Goal: Information Seeking & Learning: Learn about a topic

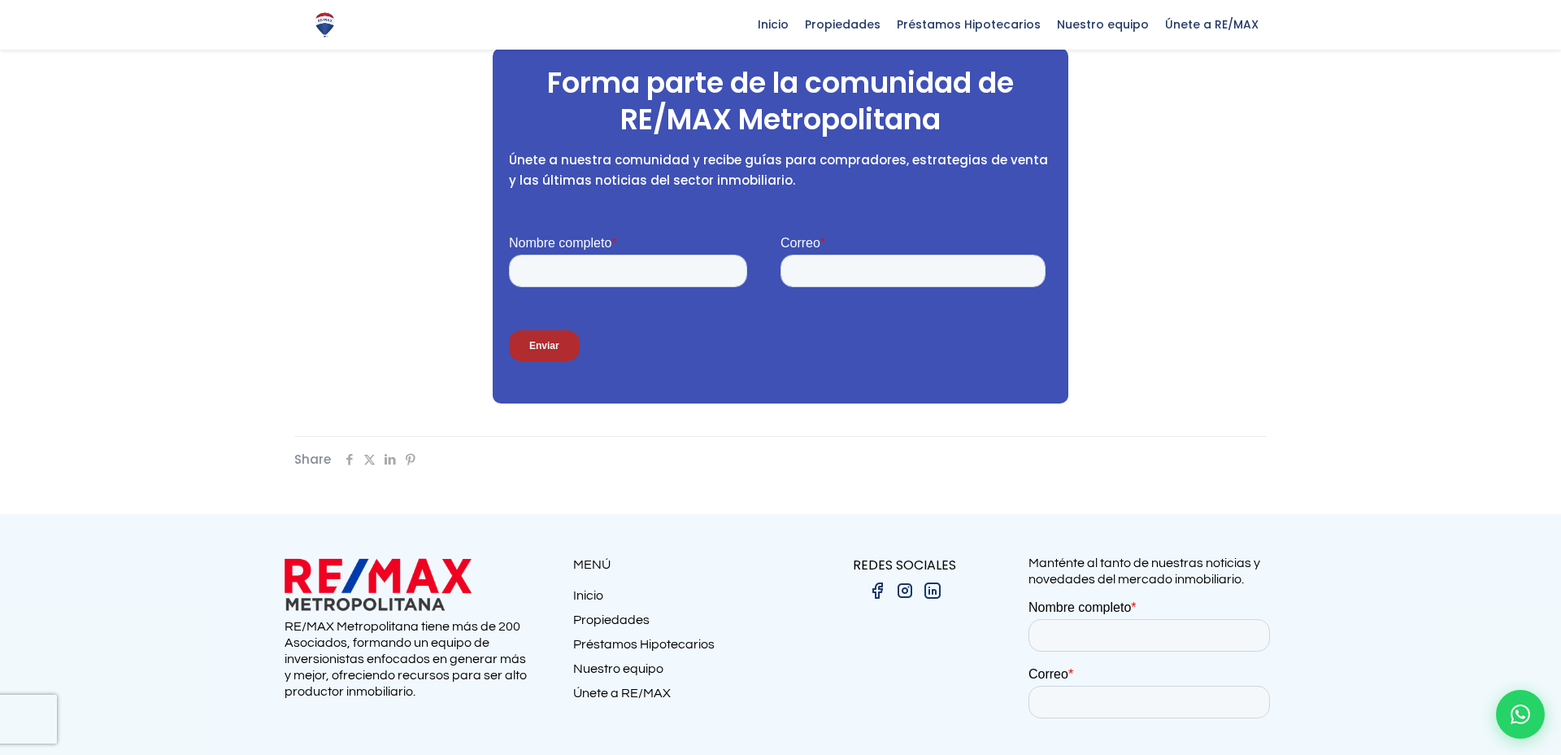
scroll to position [3585, 0]
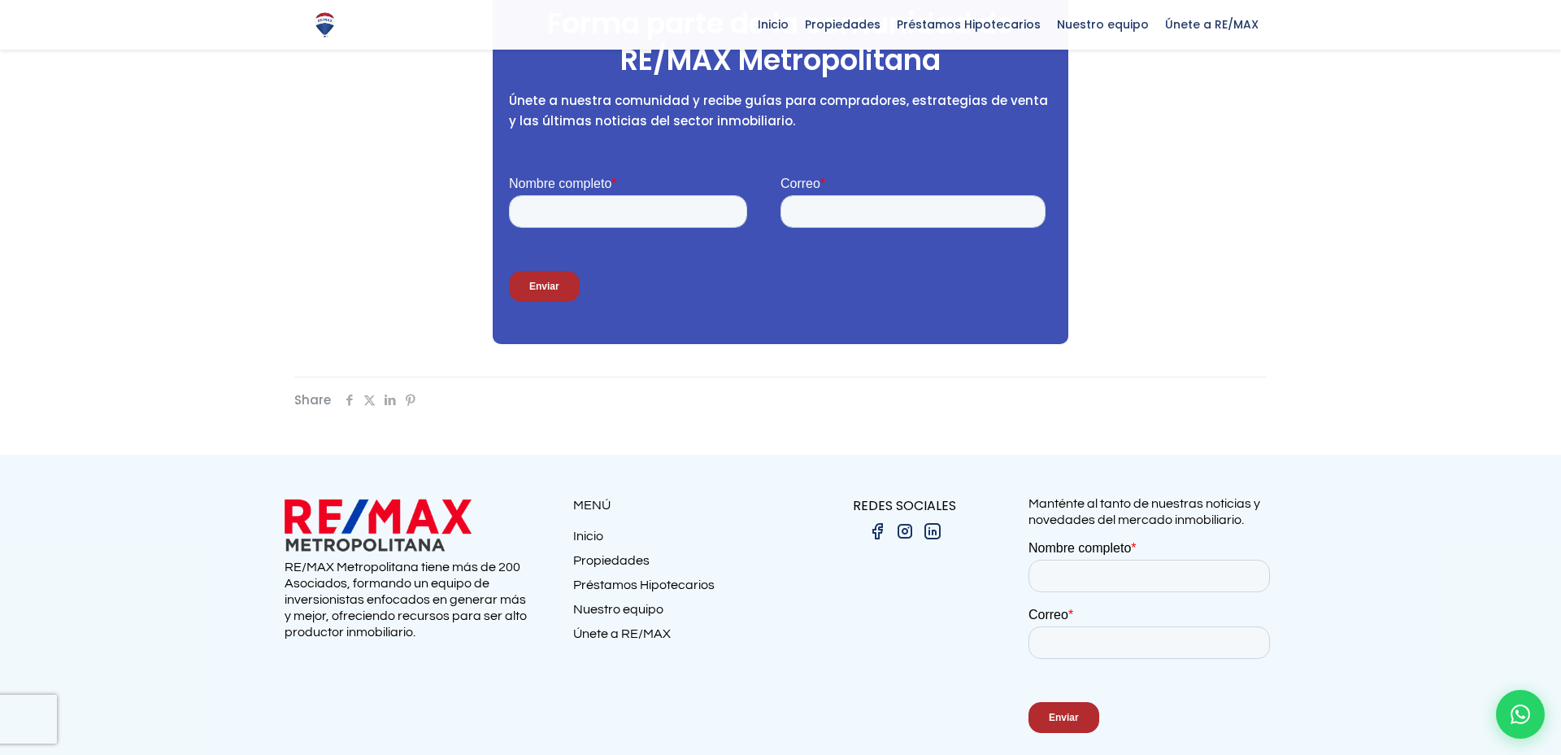
click at [798, 549] on div at bounding box center [780, 607] width 1561 height 304
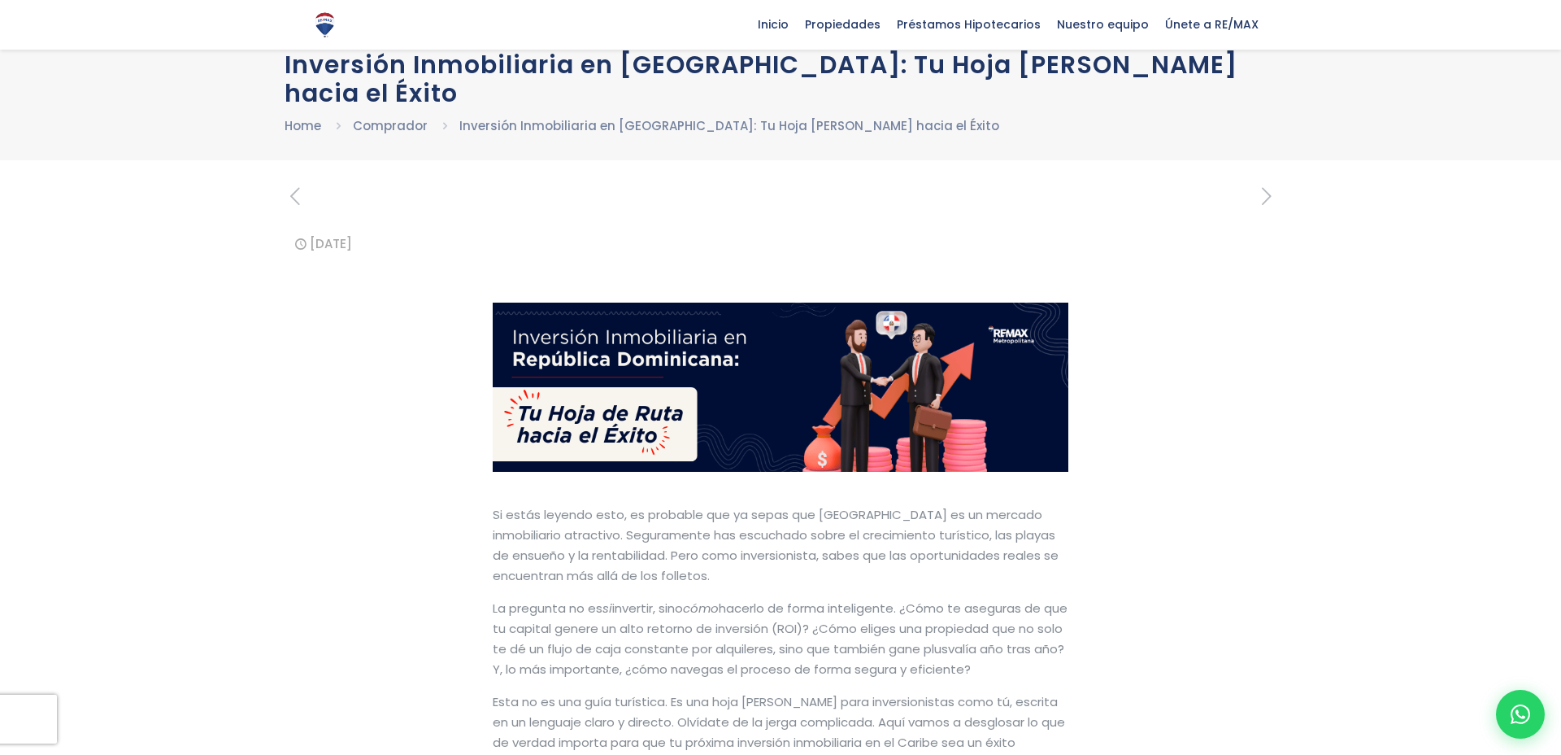
scroll to position [0, 0]
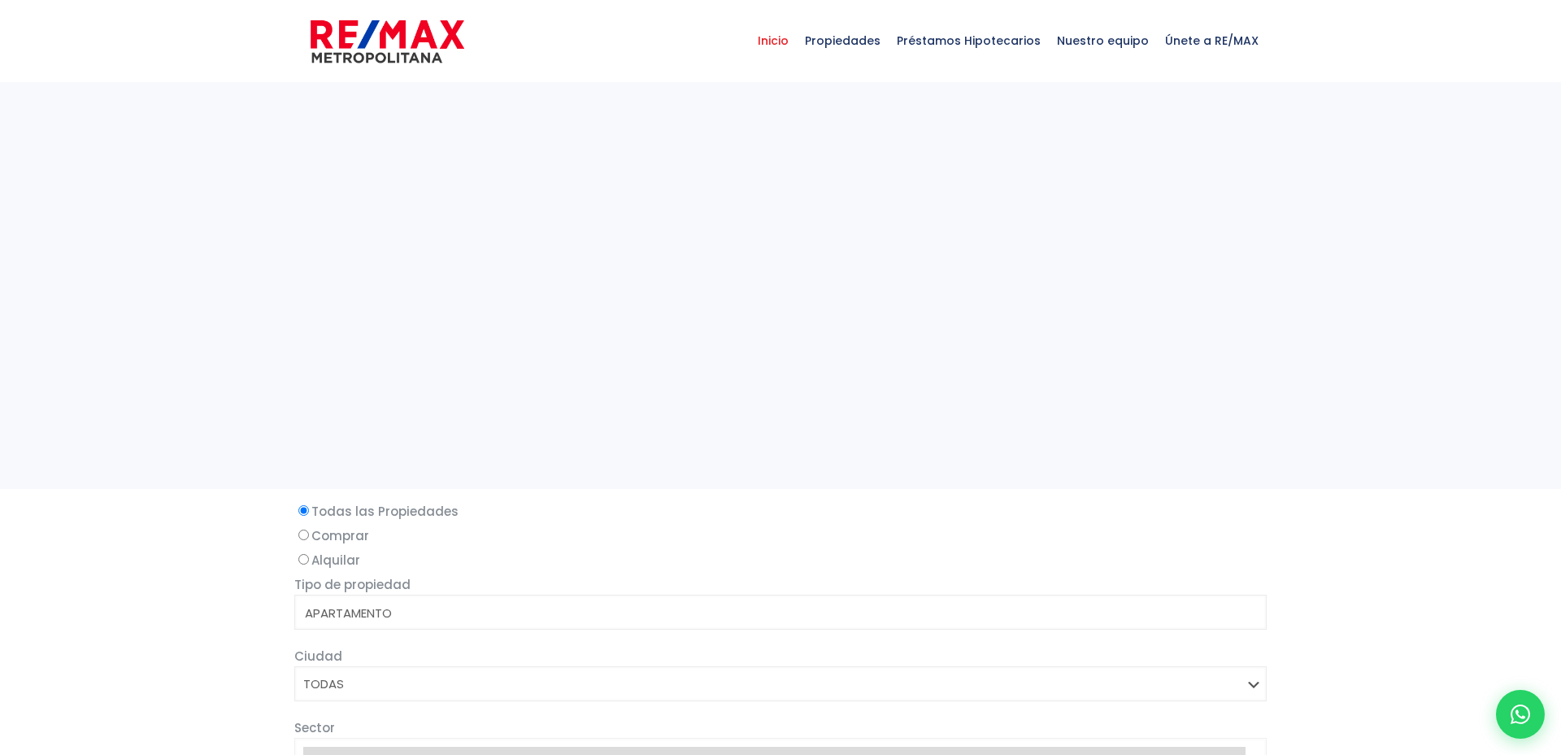
select select
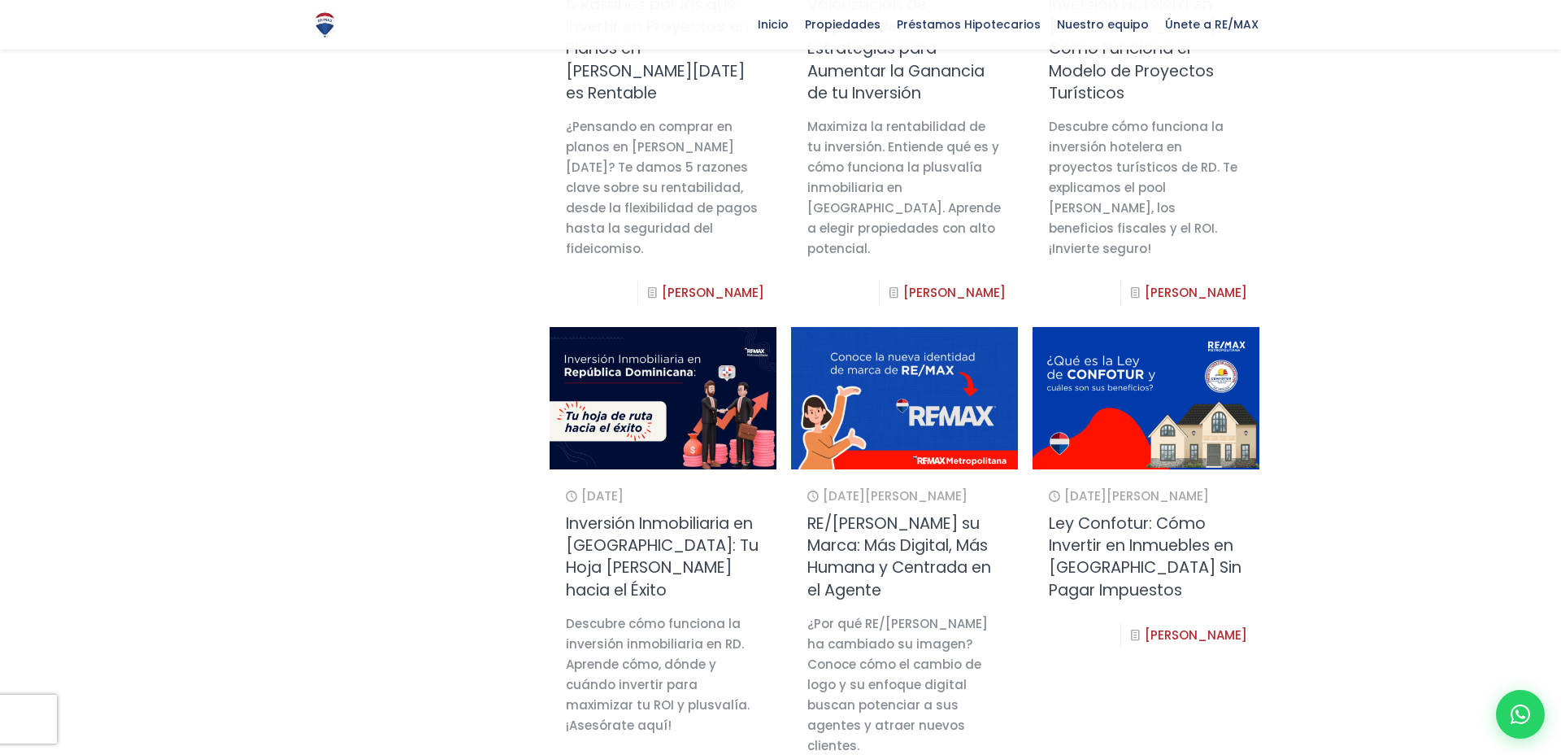
scroll to position [267, 0]
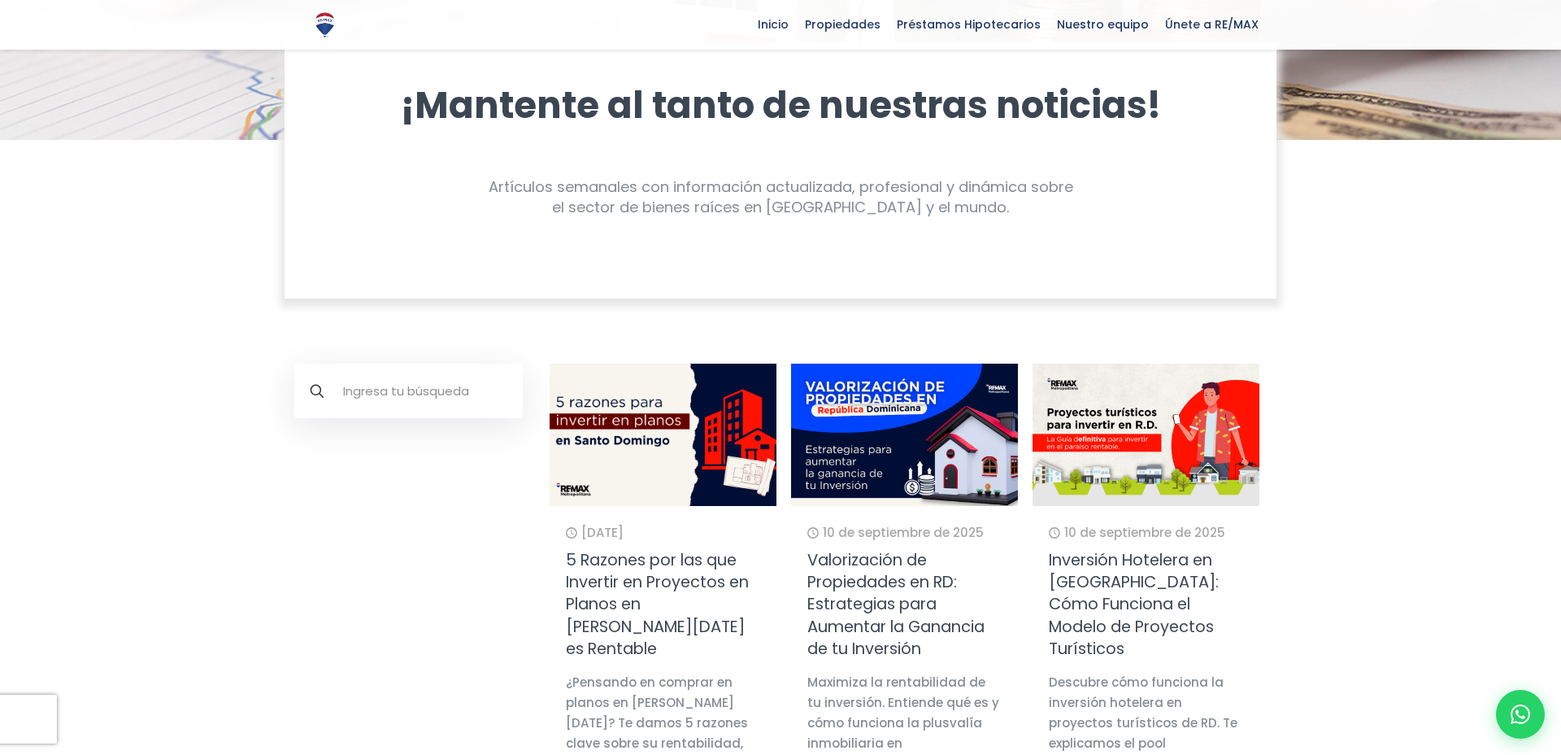
click at [696, 501] on img at bounding box center [663, 434] width 250 height 156
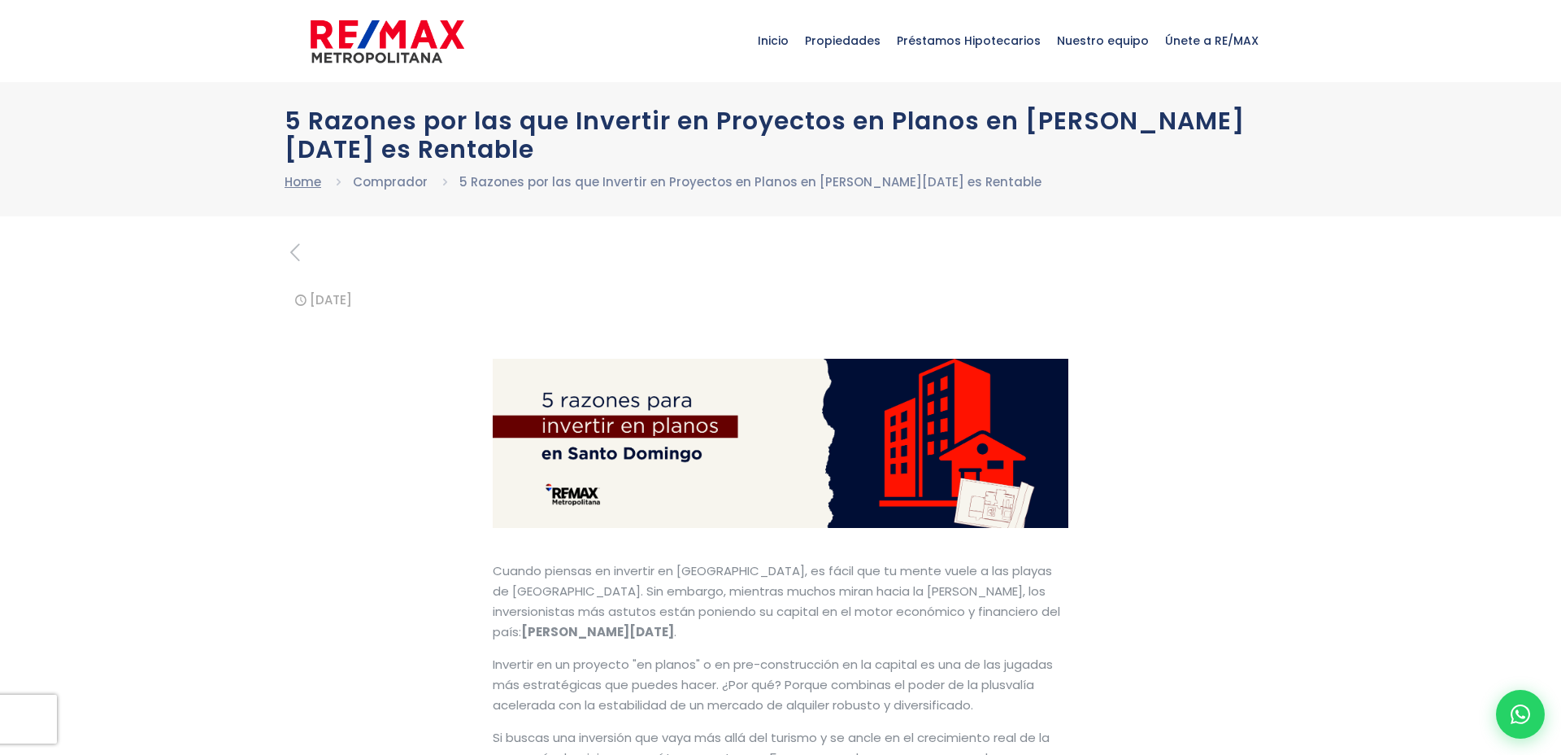
click at [294, 180] on link "Home" at bounding box center [303, 181] width 37 height 17
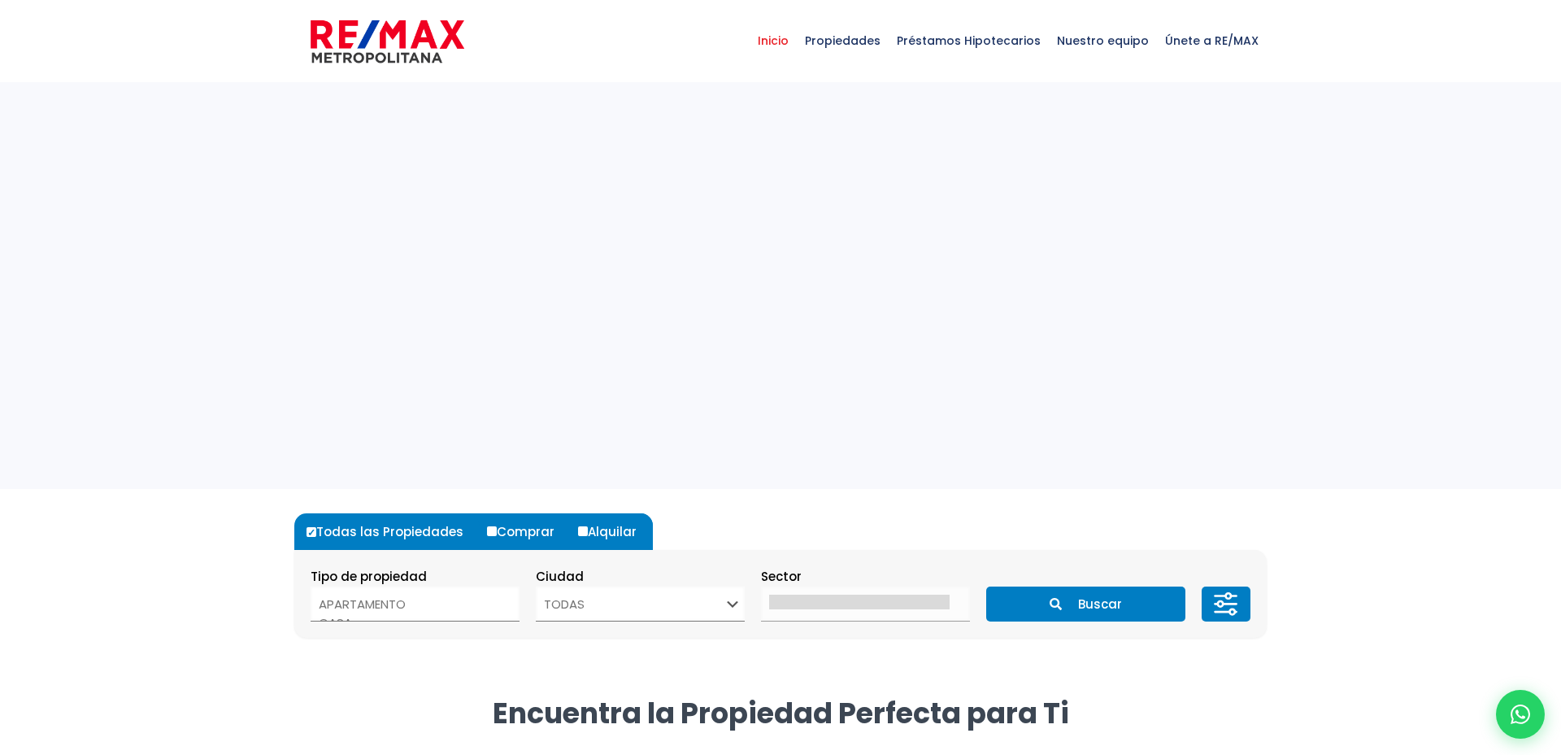
select select
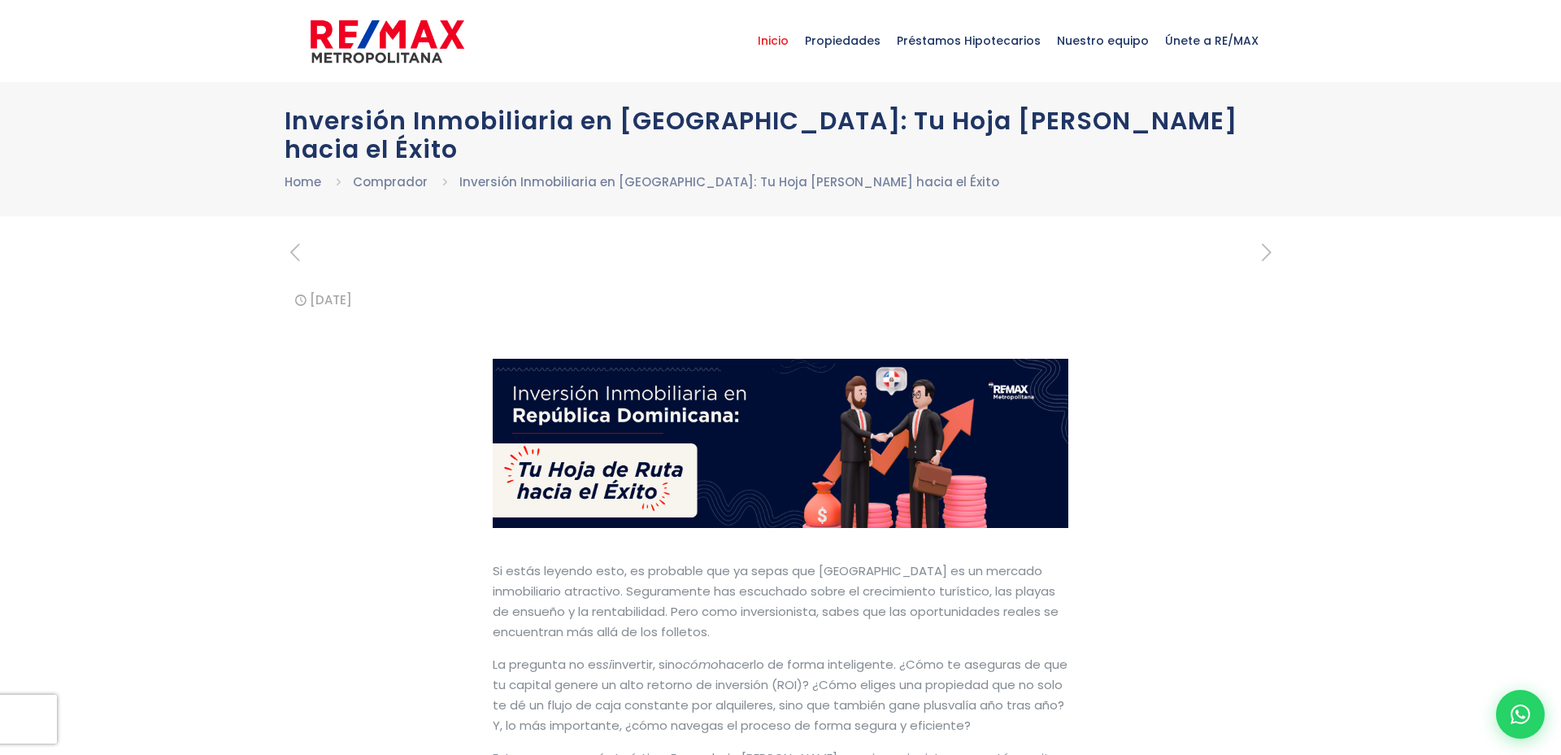
click at [795, 34] on span "Inicio" at bounding box center [773, 40] width 47 height 49
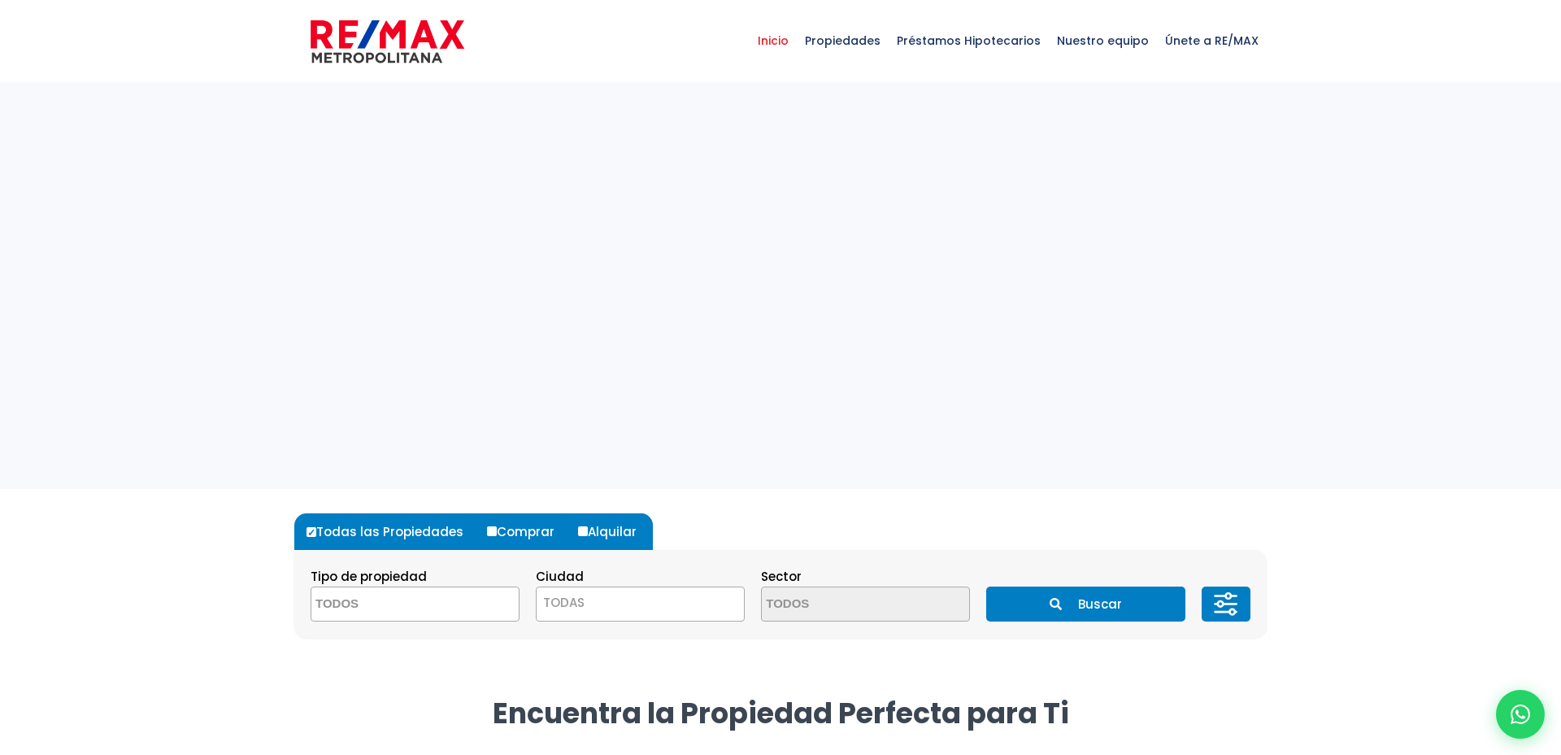
select select
